Goal: Information Seeking & Learning: Learn about a topic

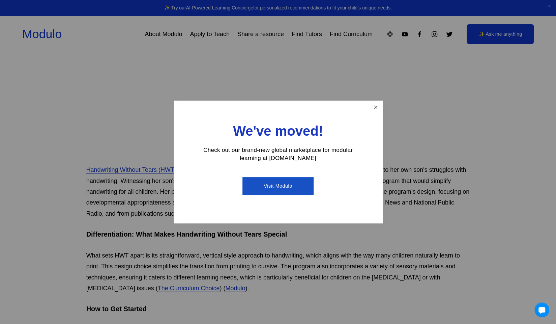
scroll to position [202, 0]
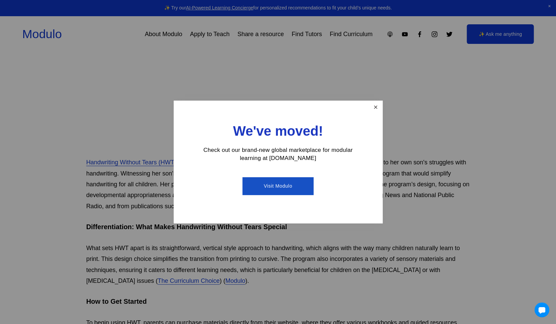
click at [373, 102] on link "Close" at bounding box center [376, 108] width 12 height 12
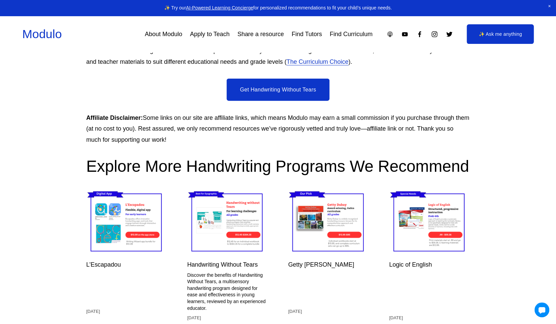
scroll to position [1113, 0]
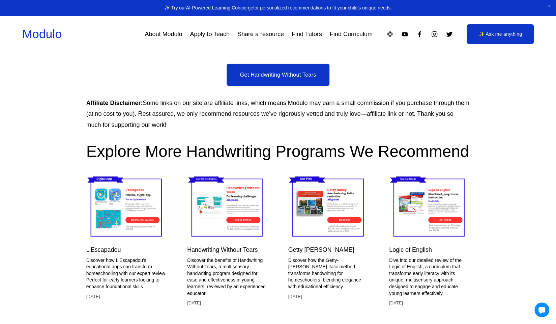
click at [230, 219] on img at bounding box center [227, 207] width 81 height 68
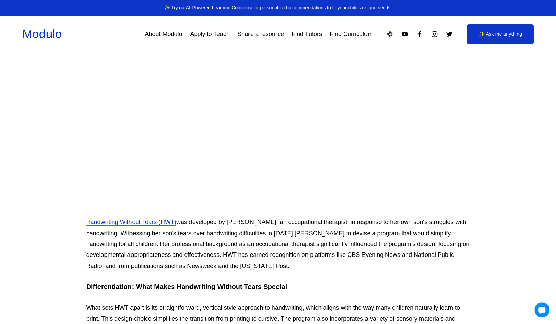
scroll to position [202, 0]
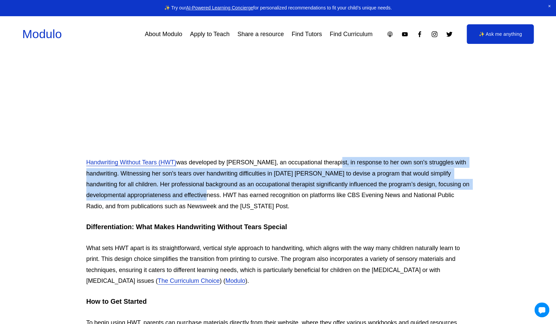
drag, startPoint x: 330, startPoint y: 164, endPoint x: 225, endPoint y: 195, distance: 109.7
click at [225, 195] on p "Handwriting Without Tears (HWT) was developed by [PERSON_NAME], an occupational…" at bounding box center [278, 184] width 384 height 55
copy p "in response to her own son's struggles with handwriting. Witnessing her son's t…"
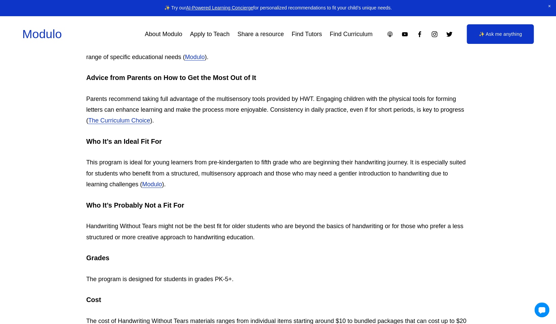
scroll to position [911, 0]
